Goal: Find specific page/section: Find specific page/section

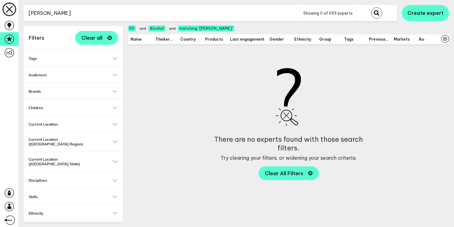
click at [99, 16] on input "[PERSON_NAME]" at bounding box center [162, 13] width 276 height 15
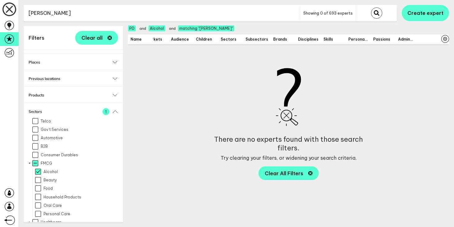
type input "[PERSON_NAME]"
click at [371, 7] on button "submit" at bounding box center [376, 12] width 11 height 11
click at [108, 37] on icon "button" at bounding box center [109, 38] width 4 height 4
click at [80, 16] on input "[PERSON_NAME]" at bounding box center [162, 13] width 276 height 15
checkbox input "false"
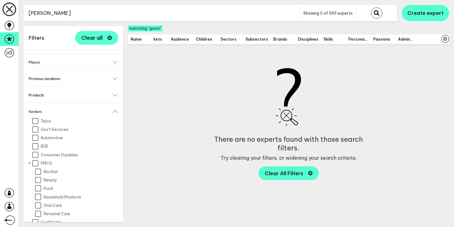
click at [80, 16] on input "[PERSON_NAME]" at bounding box center [162, 13] width 276 height 15
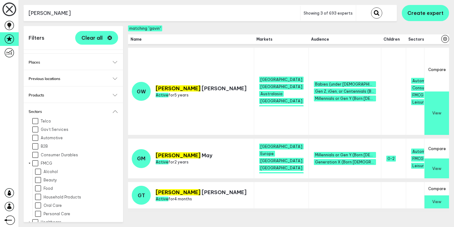
scroll to position [0, 423]
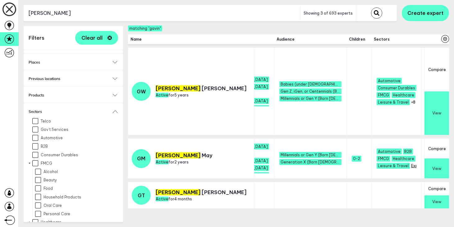
click at [411, 165] on button "+8" at bounding box center [413, 166] width 4 height 5
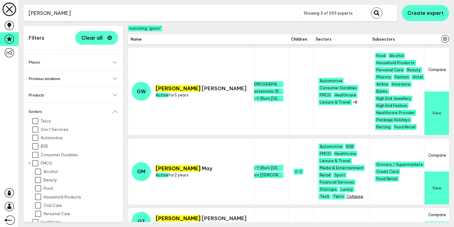
scroll to position [0, 483]
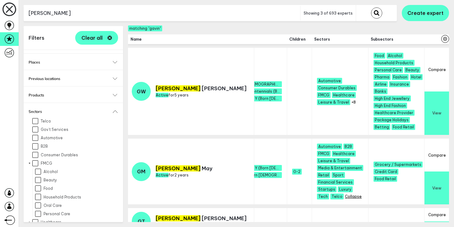
click at [453, 183] on button "+6" at bounding box center [458, 182] width 4 height 5
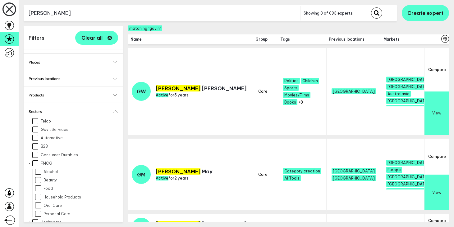
scroll to position [0, 0]
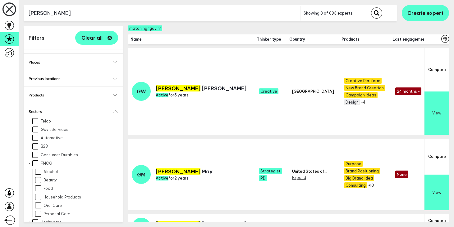
click at [440, 193] on button "View" at bounding box center [436, 193] width 25 height 36
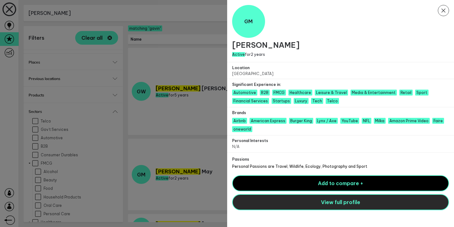
click at [294, 200] on button "View full profile" at bounding box center [340, 202] width 217 height 16
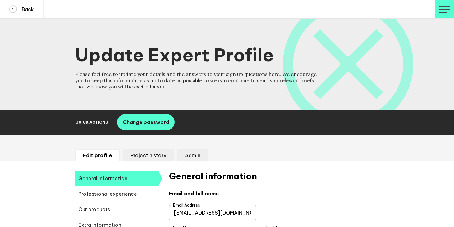
select select "19089"
select select "19085"
select select "14724"
select select "17630"
select select "14153"
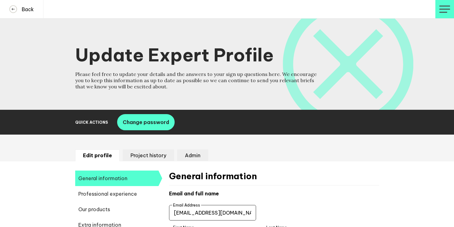
select select "14666"
click at [185, 214] on input "[EMAIL_ADDRESS][DOMAIN_NAME]" at bounding box center [212, 213] width 87 height 16
